Goal: Find specific page/section: Find specific page/section

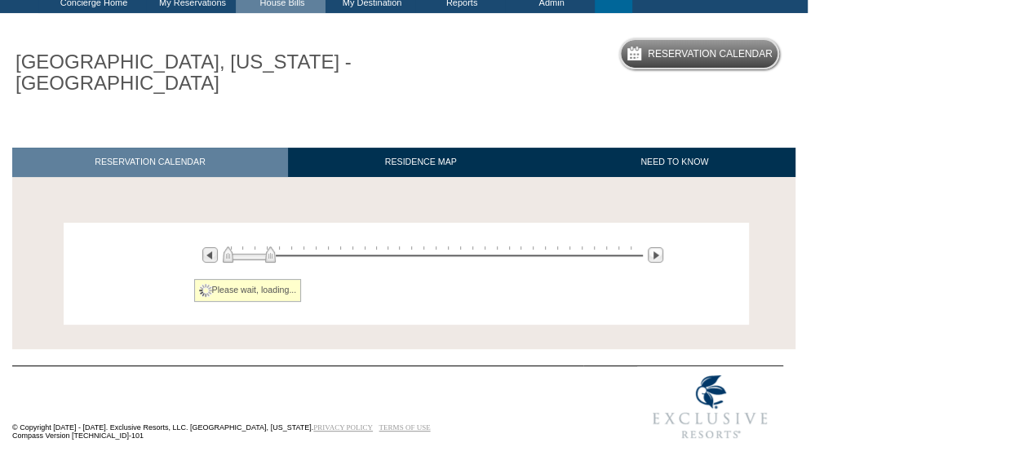
scroll to position [99, 0]
click at [955, 229] on body "Follow Us ::" at bounding box center [516, 130] width 1032 height 456
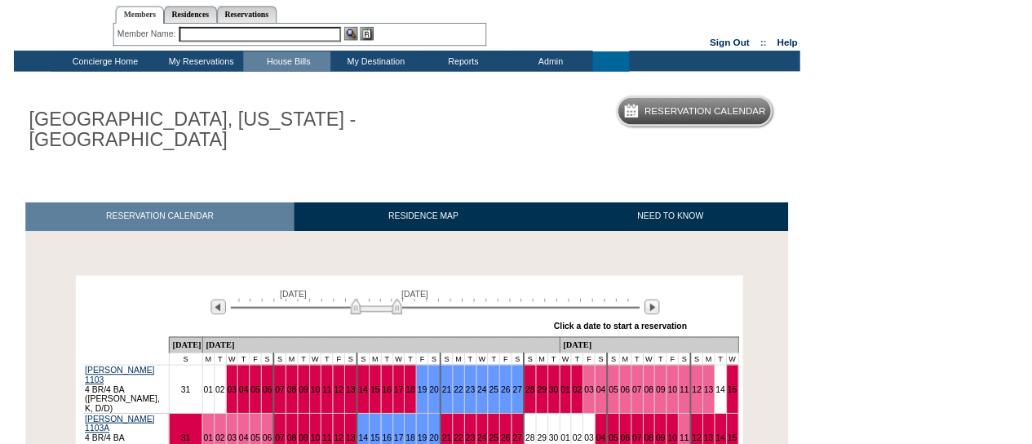
scroll to position [33, 0]
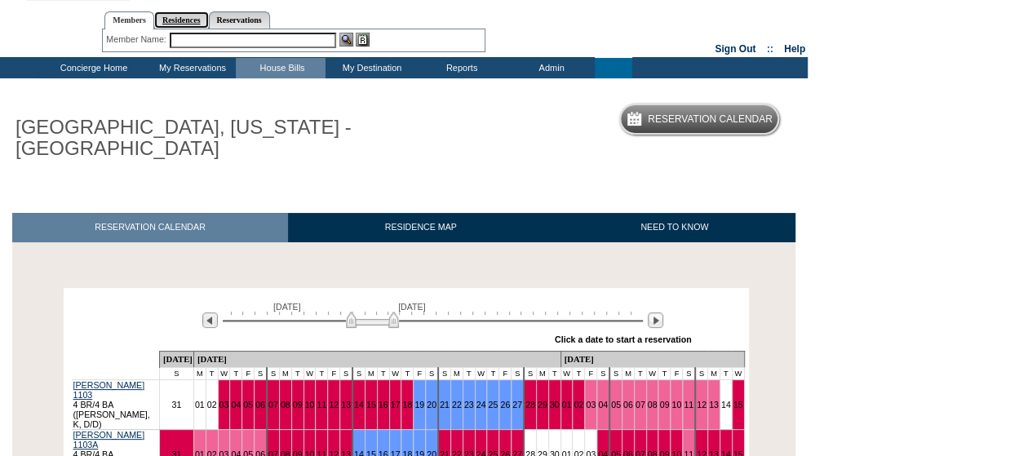
click at [186, 16] on link "Residences" at bounding box center [181, 19] width 55 height 17
click at [227, 34] on input "text" at bounding box center [308, 41] width 199 height 16
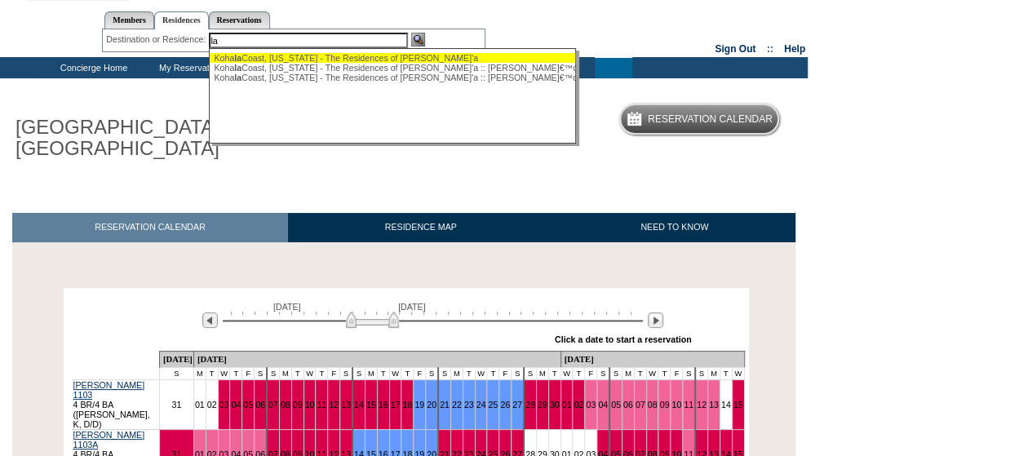
click at [249, 58] on div "Koha la Coast, Hawaii - The Residences of Laule'a" at bounding box center [393, 58] width 359 height 10
type input "Kohala Coast, Hawaii - The Residences of Laule'a"
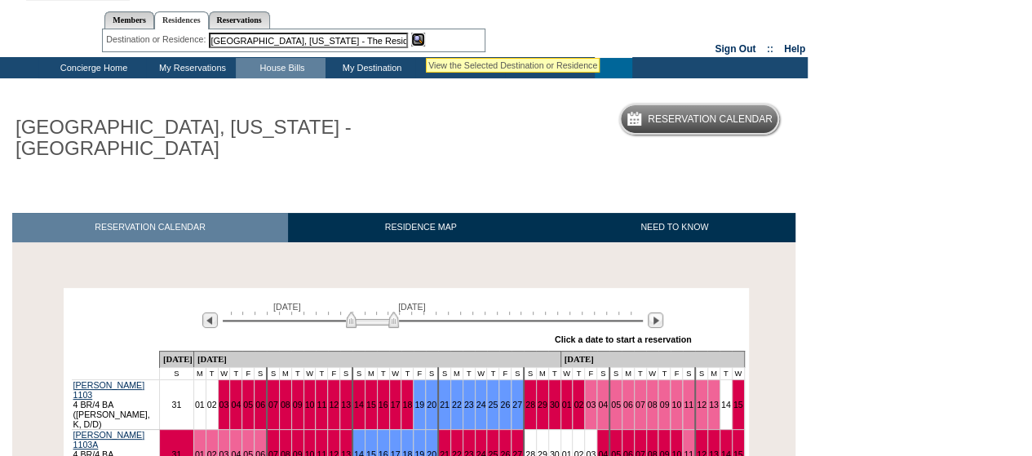
click at [425, 38] on img at bounding box center [418, 40] width 14 height 14
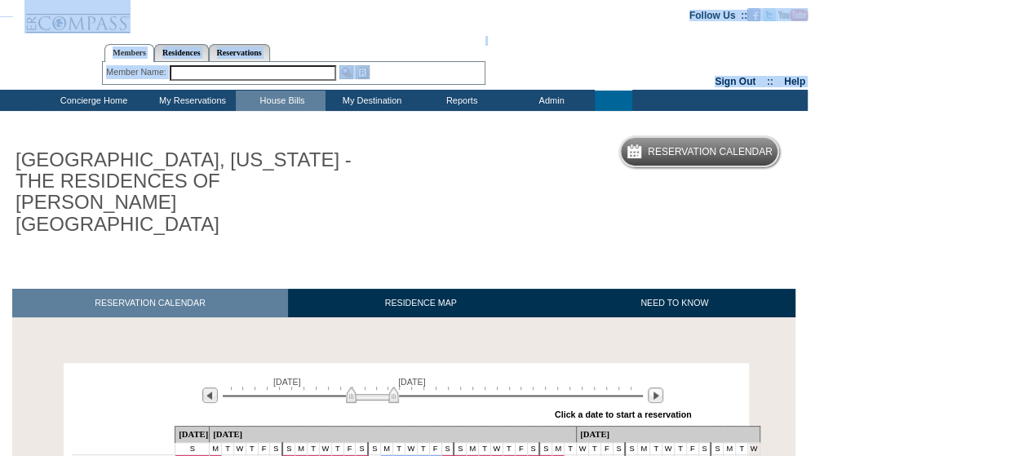
drag, startPoint x: 914, startPoint y: 79, endPoint x: 625, endPoint y: -50, distance: 316.3
click at [625, 0] on html "Follow Us ::" at bounding box center [516, 358] width 1032 height 717
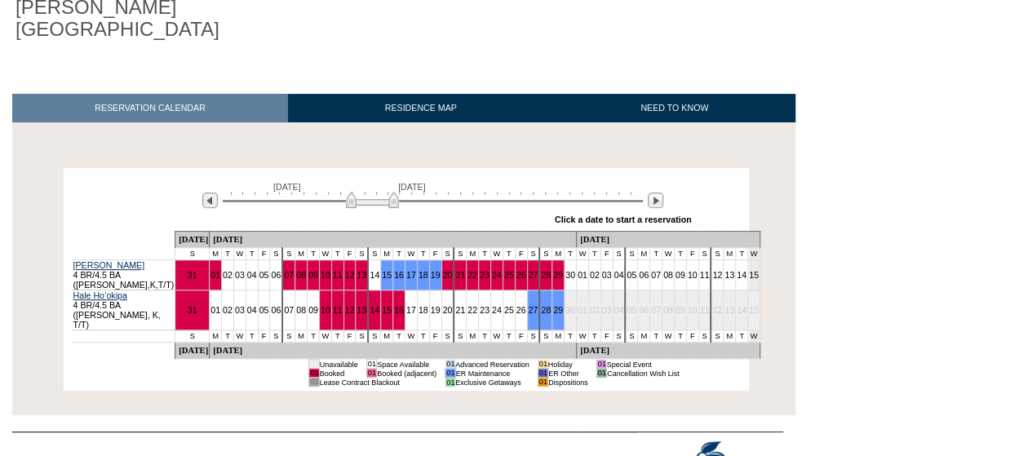
scroll to position [196, 0]
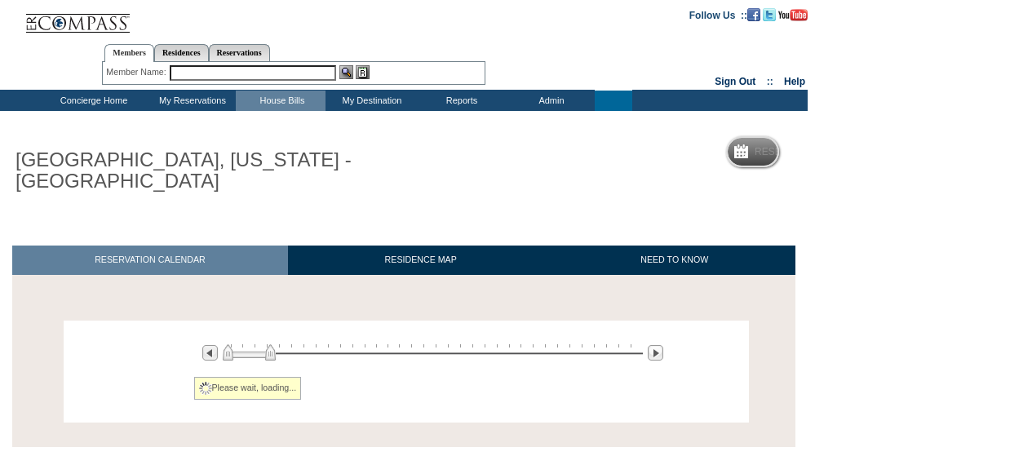
scroll to position [33, 0]
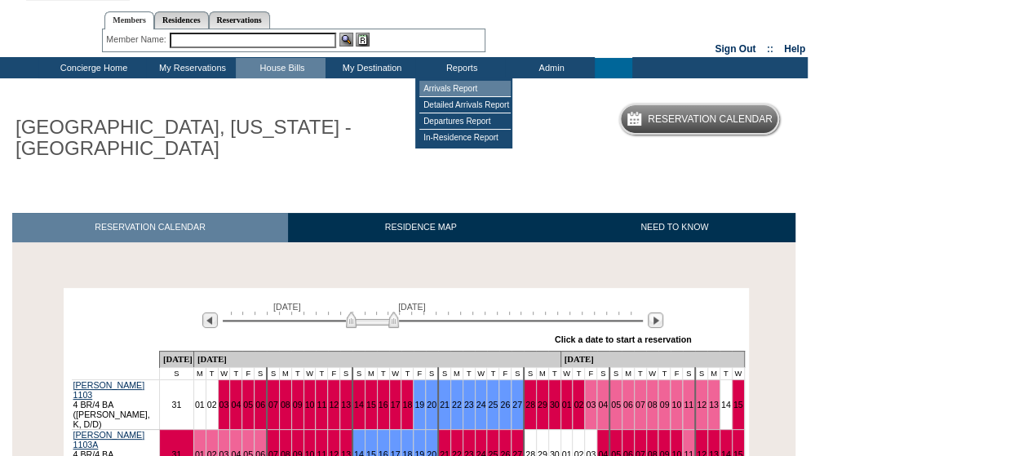
click at [471, 84] on td "Arrivals Report" at bounding box center [464, 89] width 91 height 16
